Goal: Task Accomplishment & Management: Manage account settings

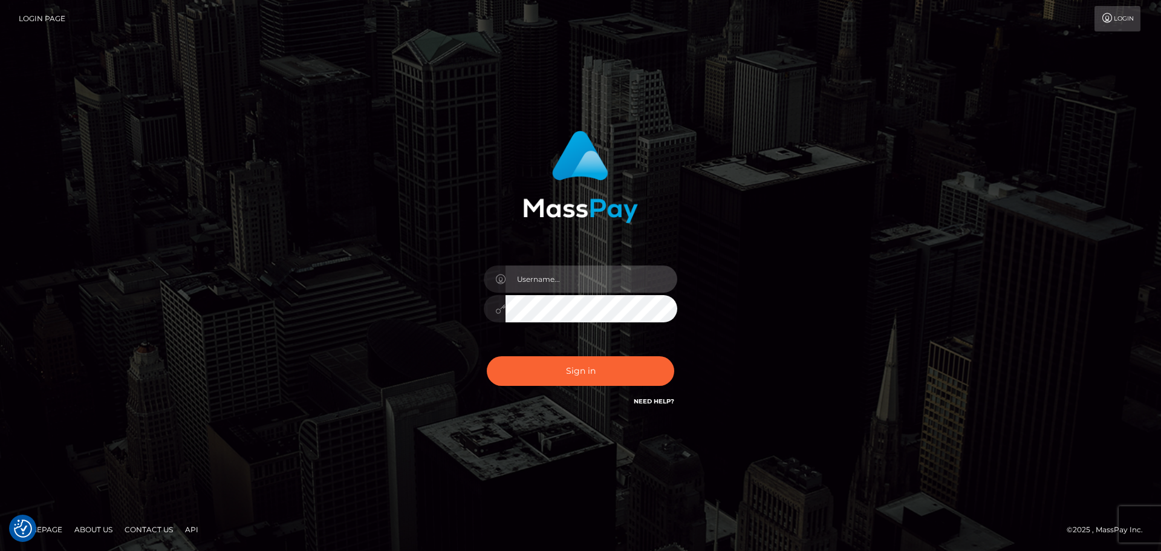
click at [590, 288] on input "text" at bounding box center [592, 278] width 172 height 27
type input "Raymundo.xcite"
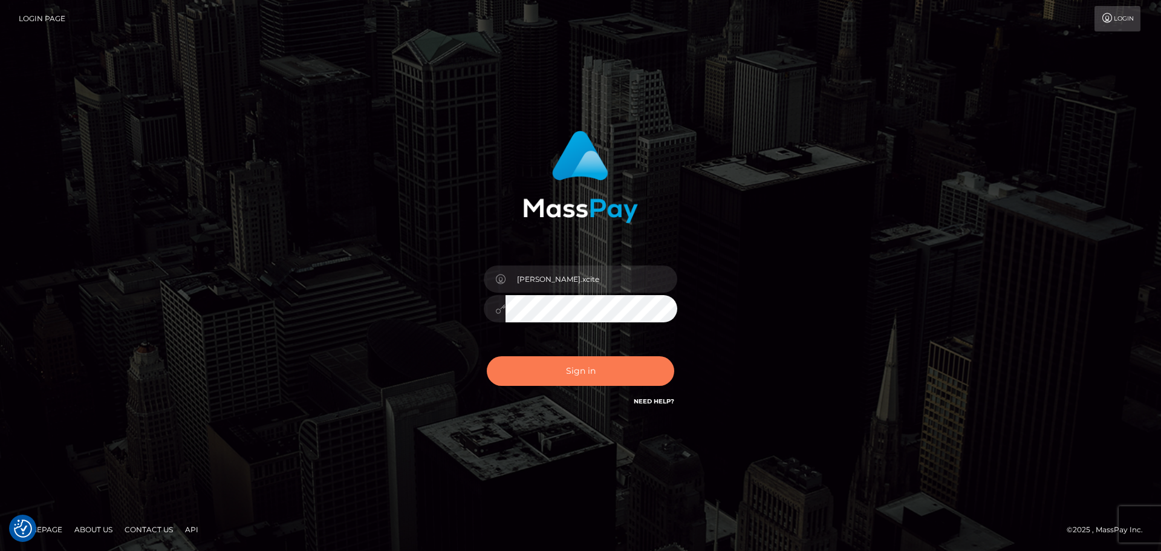
click at [608, 366] on button "Sign in" at bounding box center [580, 371] width 187 height 30
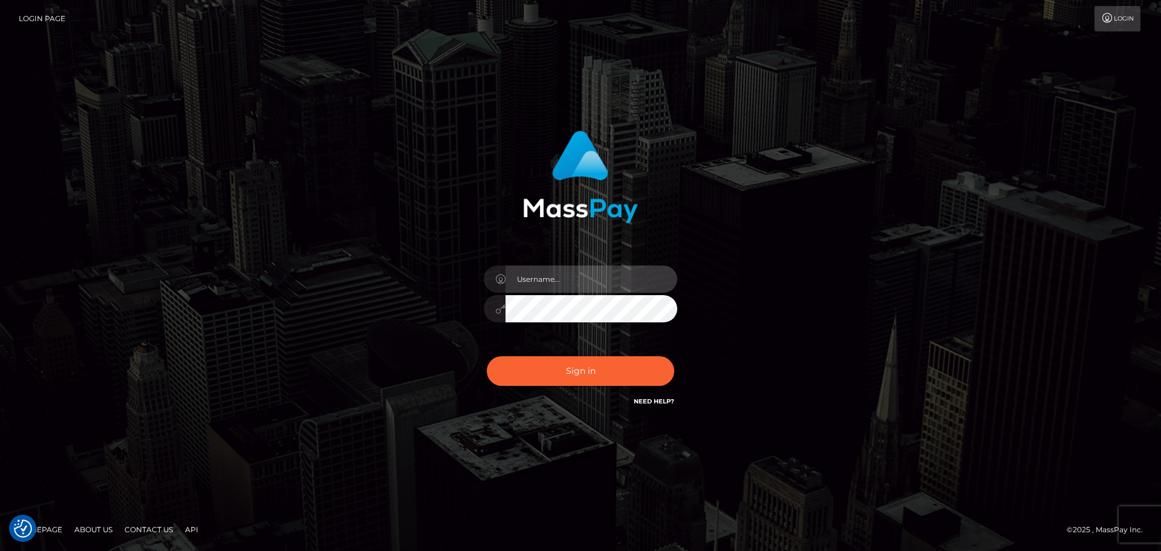
click at [604, 274] on input "text" at bounding box center [592, 278] width 172 height 27
type input "[PERSON_NAME].xcite"
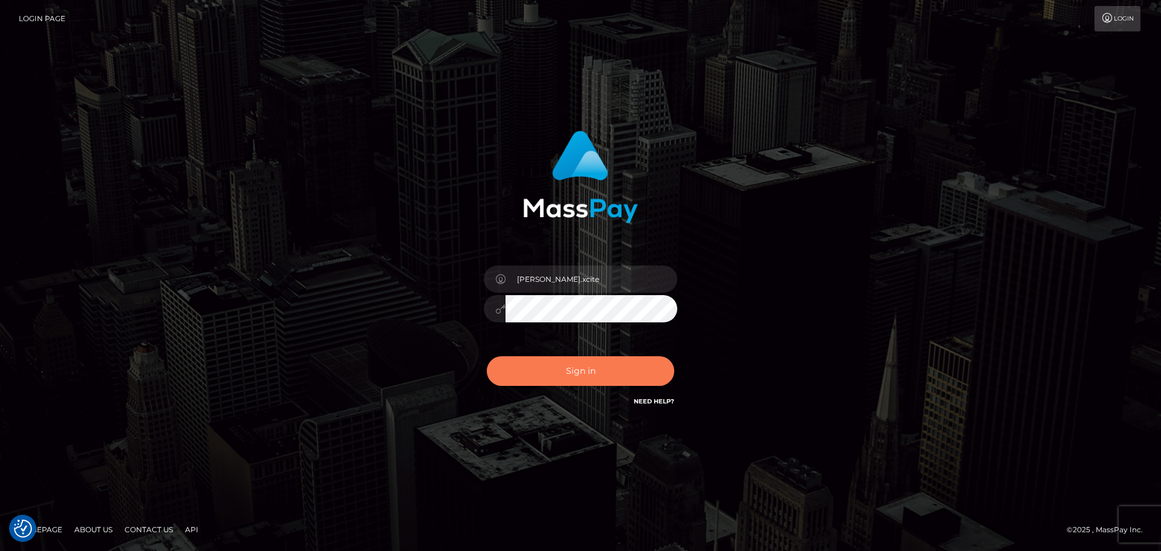
click at [613, 361] on button "Sign in" at bounding box center [580, 371] width 187 height 30
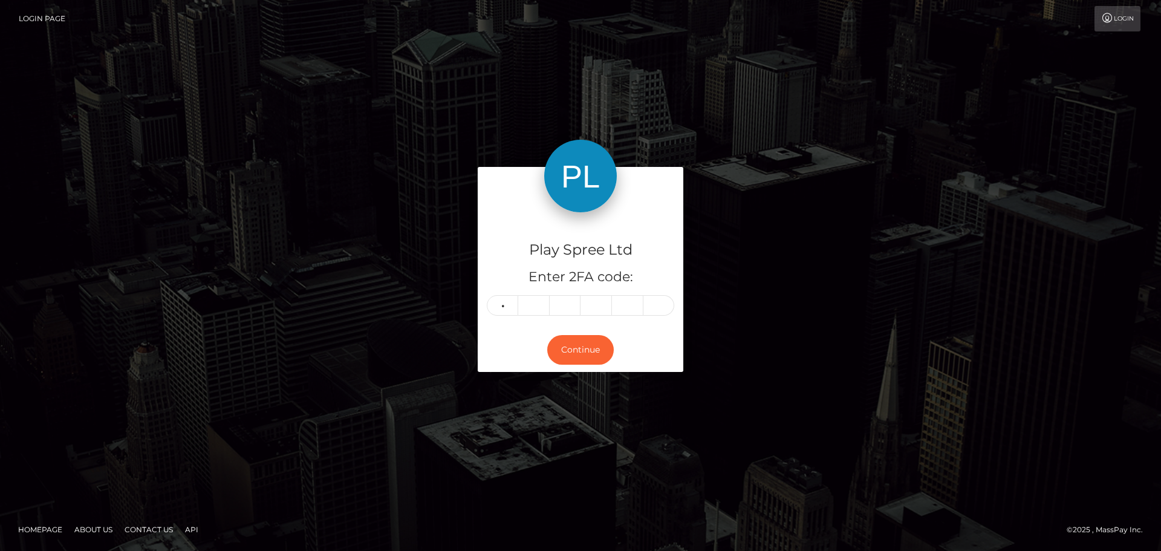
type input "0"
type input "2"
type input "1"
type input "7"
type input "0"
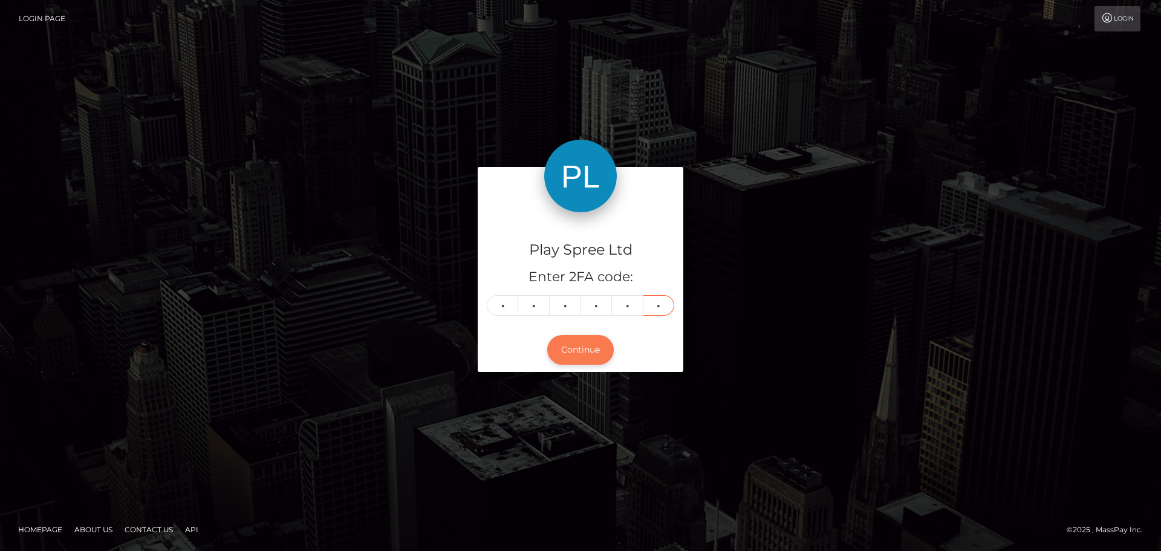
type input "4"
click at [599, 352] on button "Continue" at bounding box center [580, 350] width 67 height 30
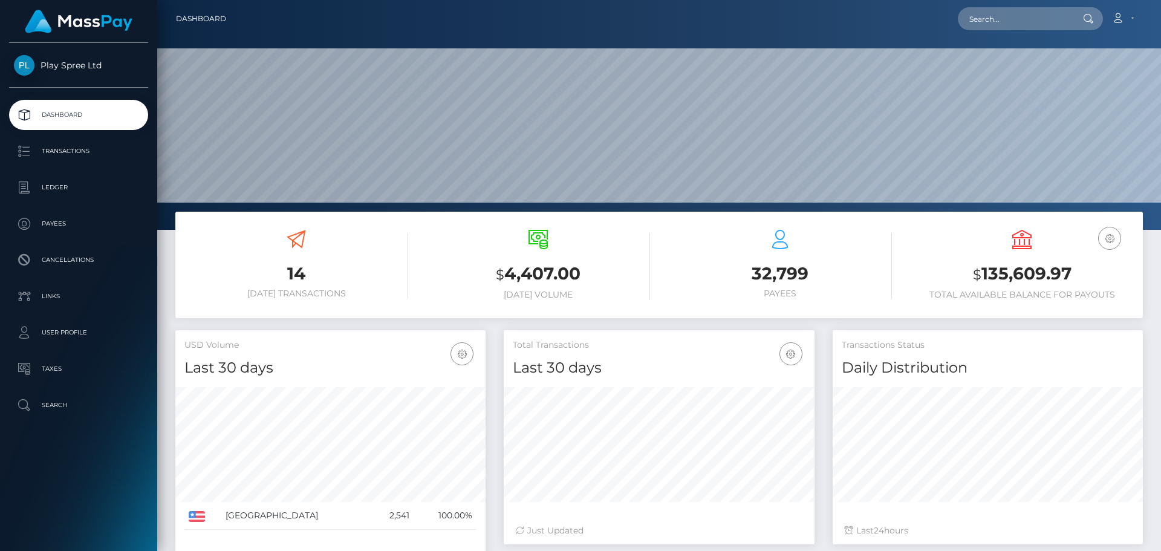
scroll to position [215, 311]
click at [1042, 265] on h3 "$ 135,609.97" at bounding box center [1022, 274] width 224 height 25
copy div "$ 135,609.97"
